Goal: Information Seeking & Learning: Learn about a topic

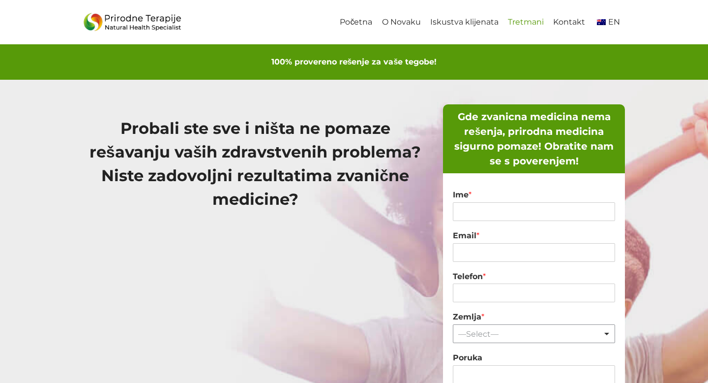
click at [521, 23] on link "Tretmani" at bounding box center [525, 22] width 45 height 22
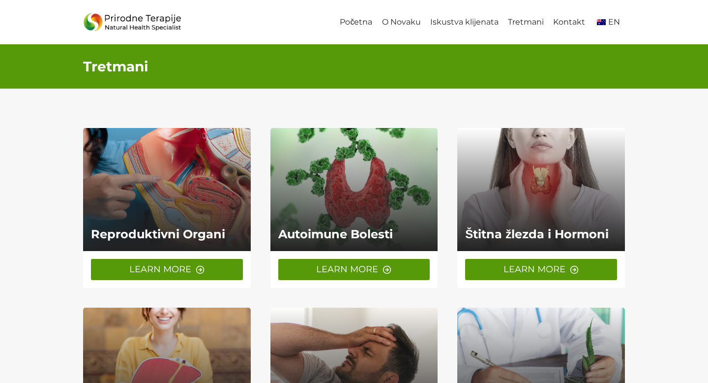
click at [168, 268] on span "LEARN MORE" at bounding box center [160, 269] width 62 height 14
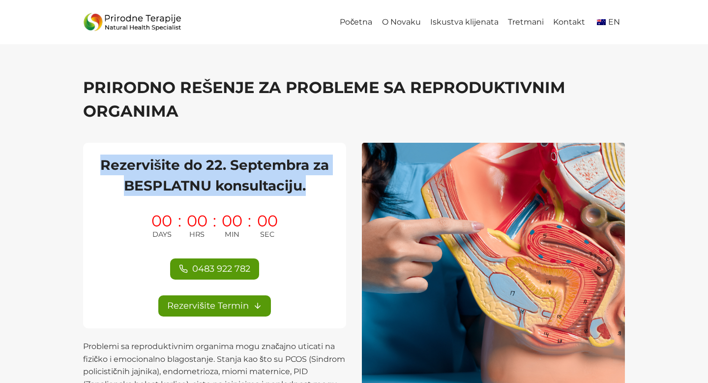
drag, startPoint x: 104, startPoint y: 161, endPoint x: 325, endPoint y: 184, distance: 222.5
click at [325, 184] on h2 "Rezervišite do 22. Septembra za BESPLATNU konsultaciju." at bounding box center [214, 174] width 239 height 41
copy h2 "Rezervišite do 22. Septembra za BESPLATNU konsultaciju."
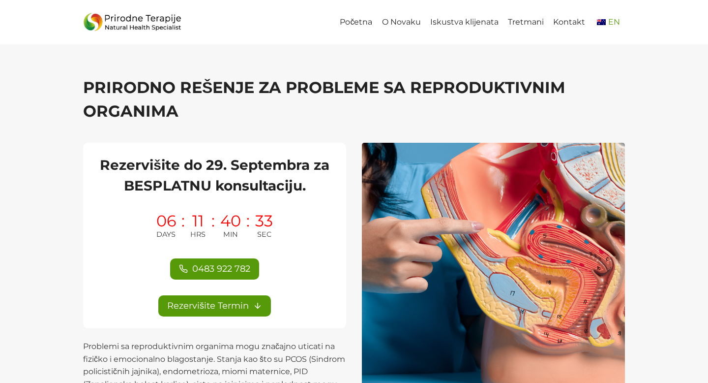
click at [600, 23] on img "Primary Navigation" at bounding box center [601, 22] width 9 height 6
